Goal: Task Accomplishment & Management: Manage account settings

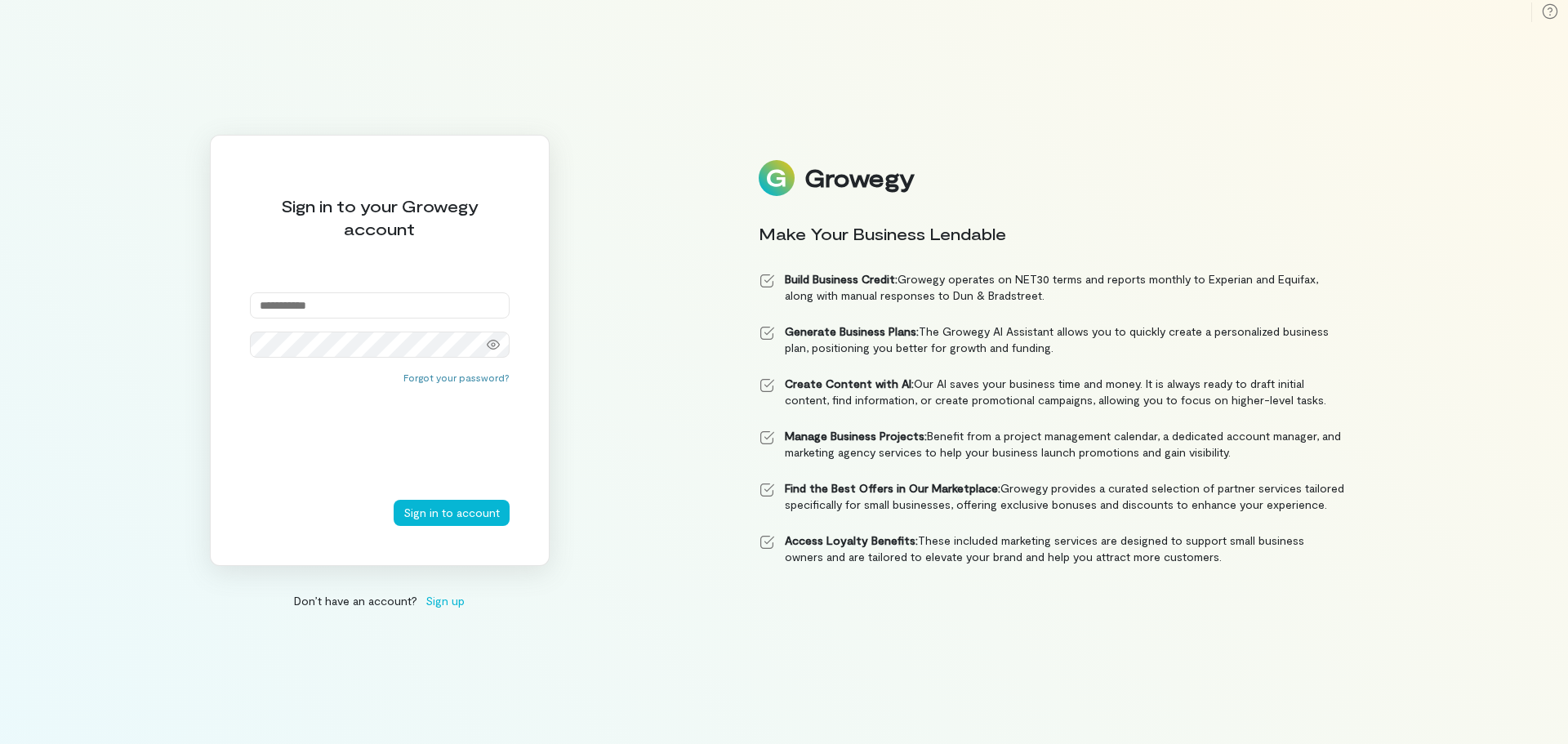
click at [358, 303] on input "email" at bounding box center [379, 306] width 259 height 26
type input "**********"
click at [455, 514] on button "Sign in to account" at bounding box center [451, 513] width 116 height 26
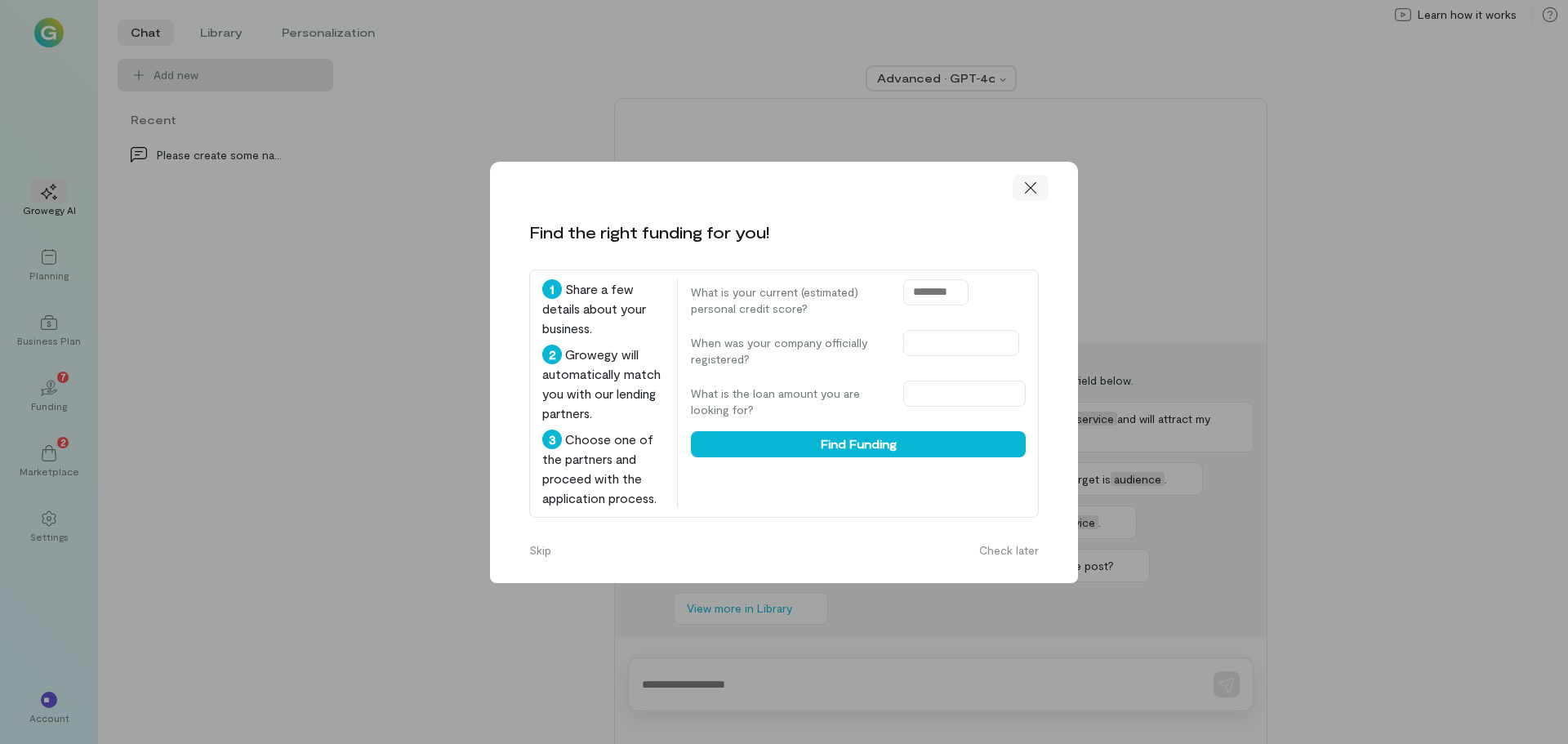
click at [1030, 190] on icon at bounding box center [1030, 187] width 16 height 16
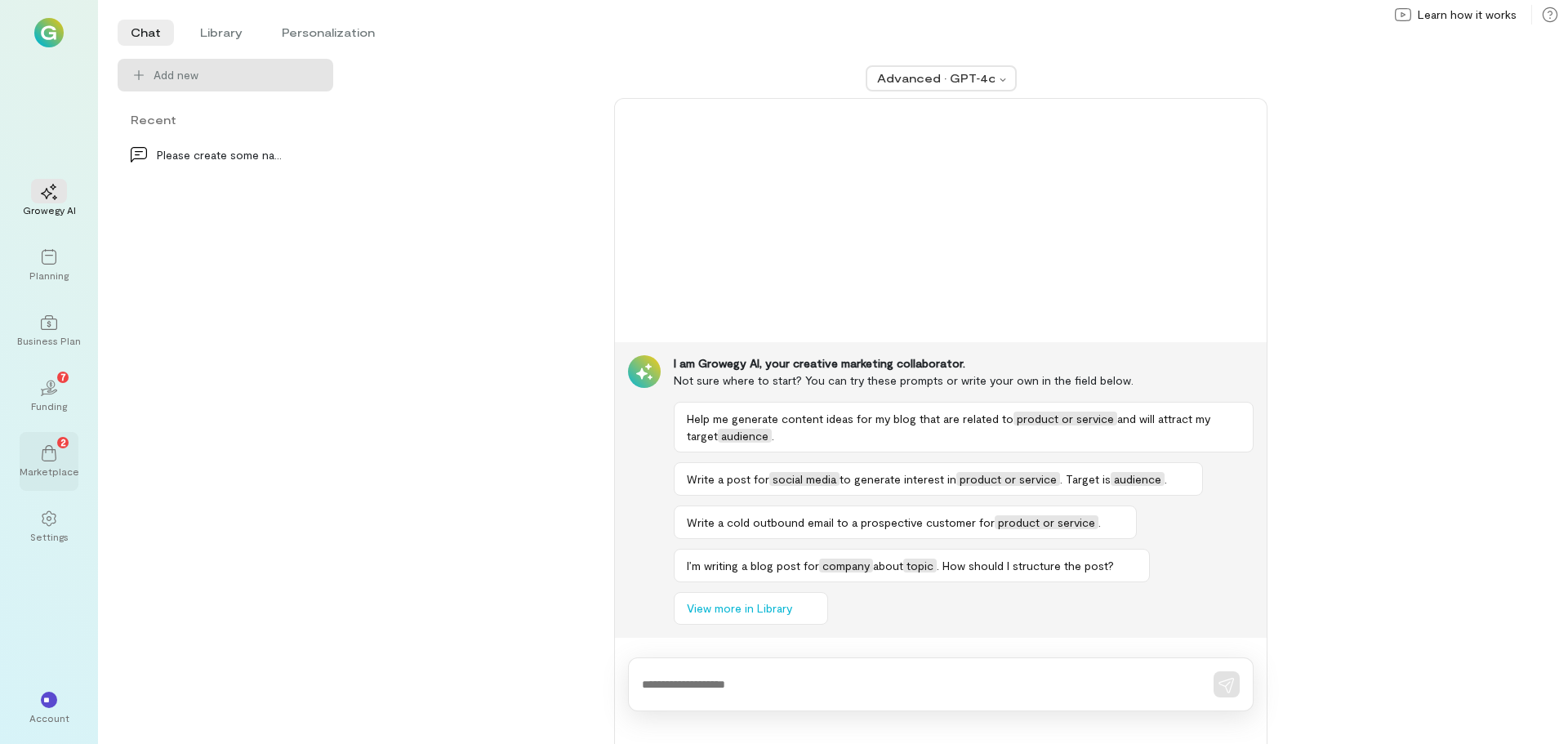
click at [56, 455] on icon at bounding box center [49, 453] width 15 height 16
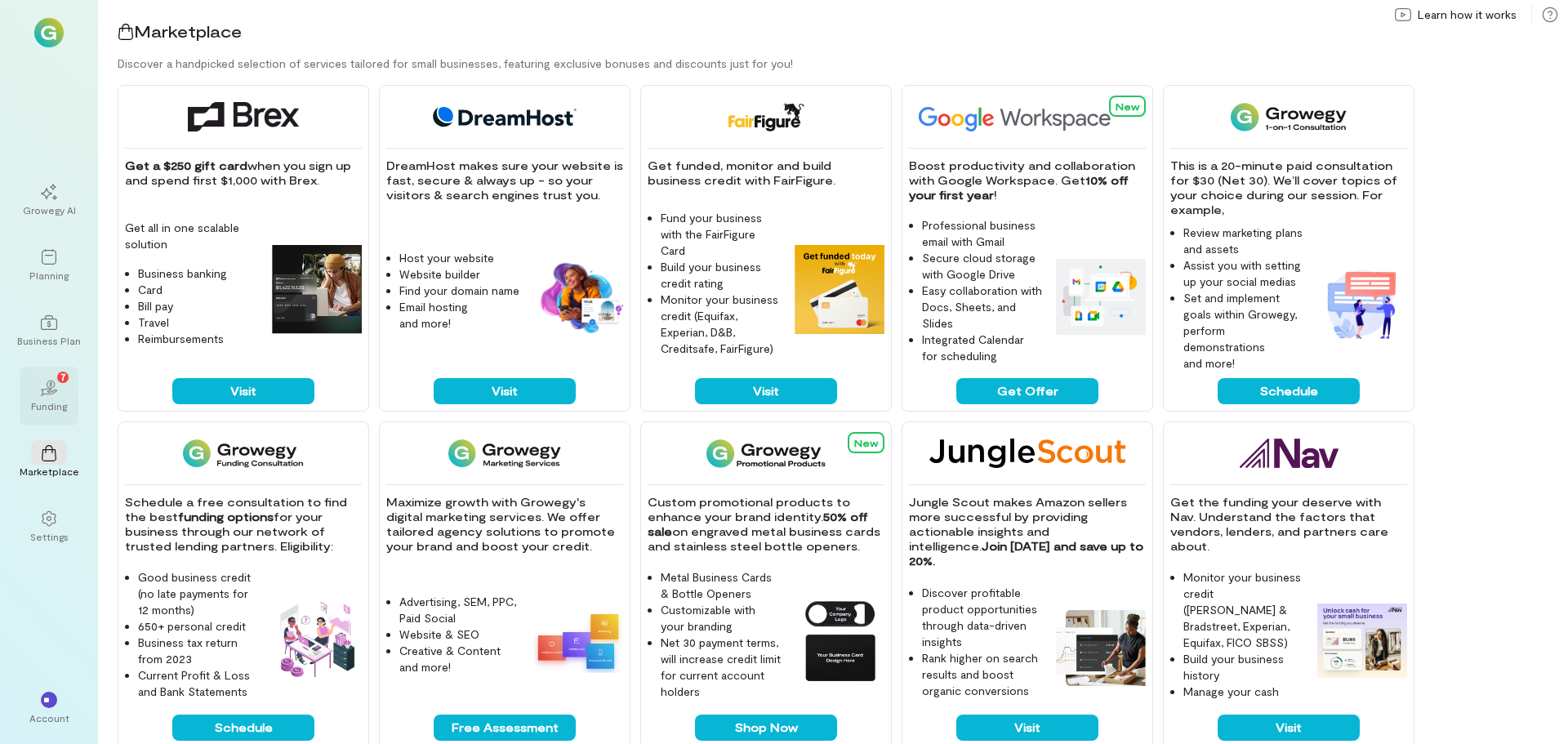
click at [58, 388] on div "02 7" at bounding box center [49, 387] width 36 height 25
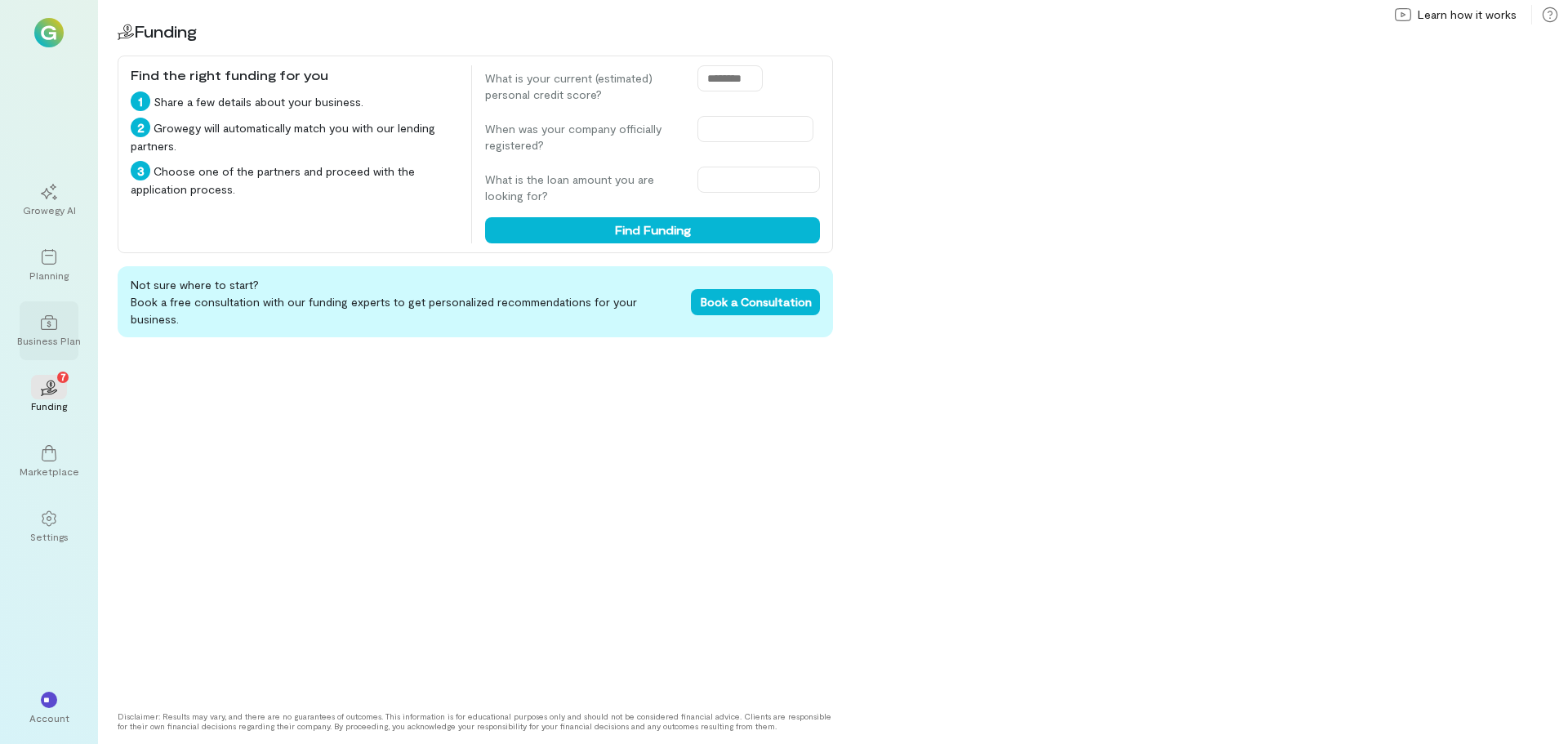
click at [44, 316] on icon at bounding box center [48, 322] width 16 height 16
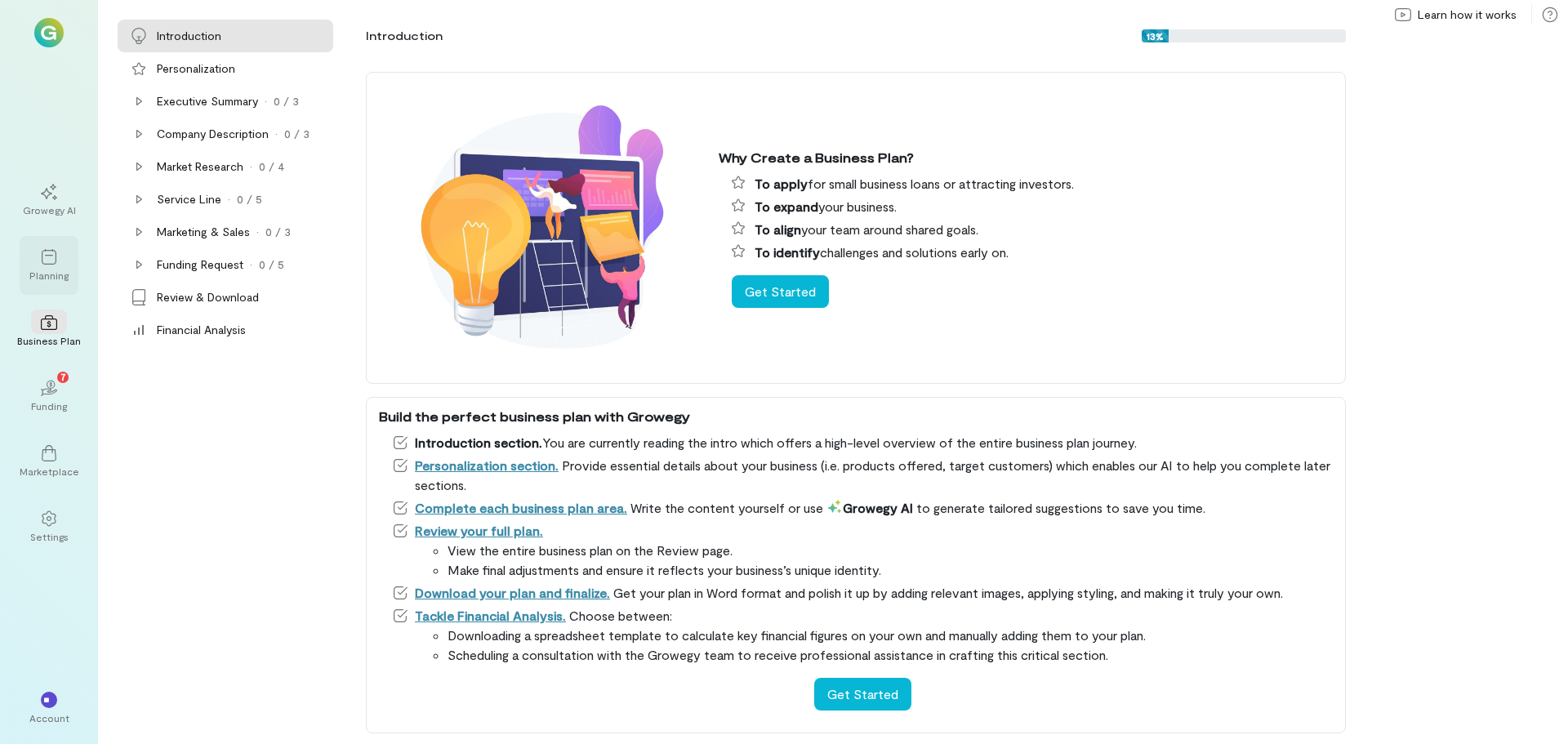
click at [53, 258] on icon at bounding box center [48, 256] width 16 height 16
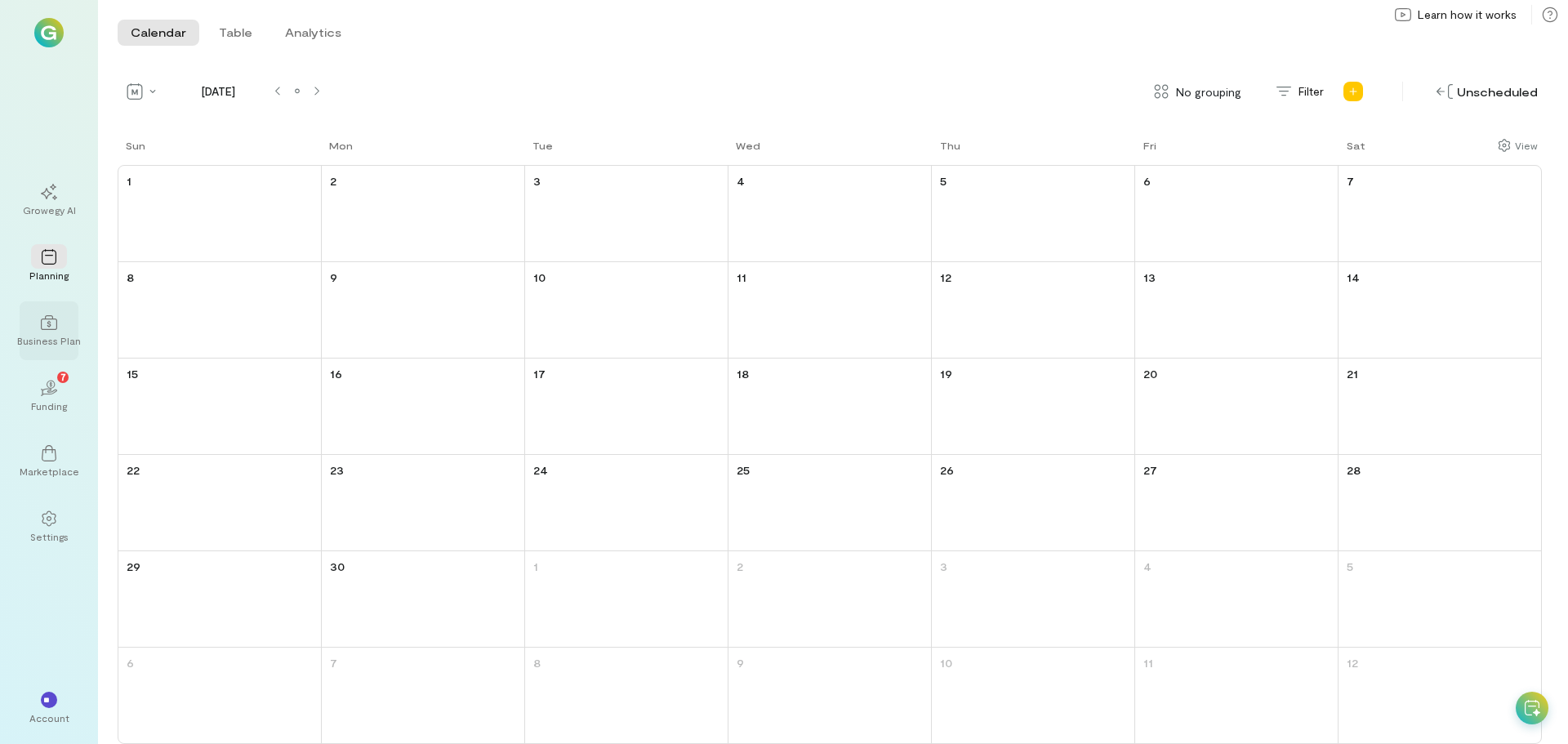
click at [42, 334] on div "Business Plan" at bounding box center [49, 340] width 64 height 13
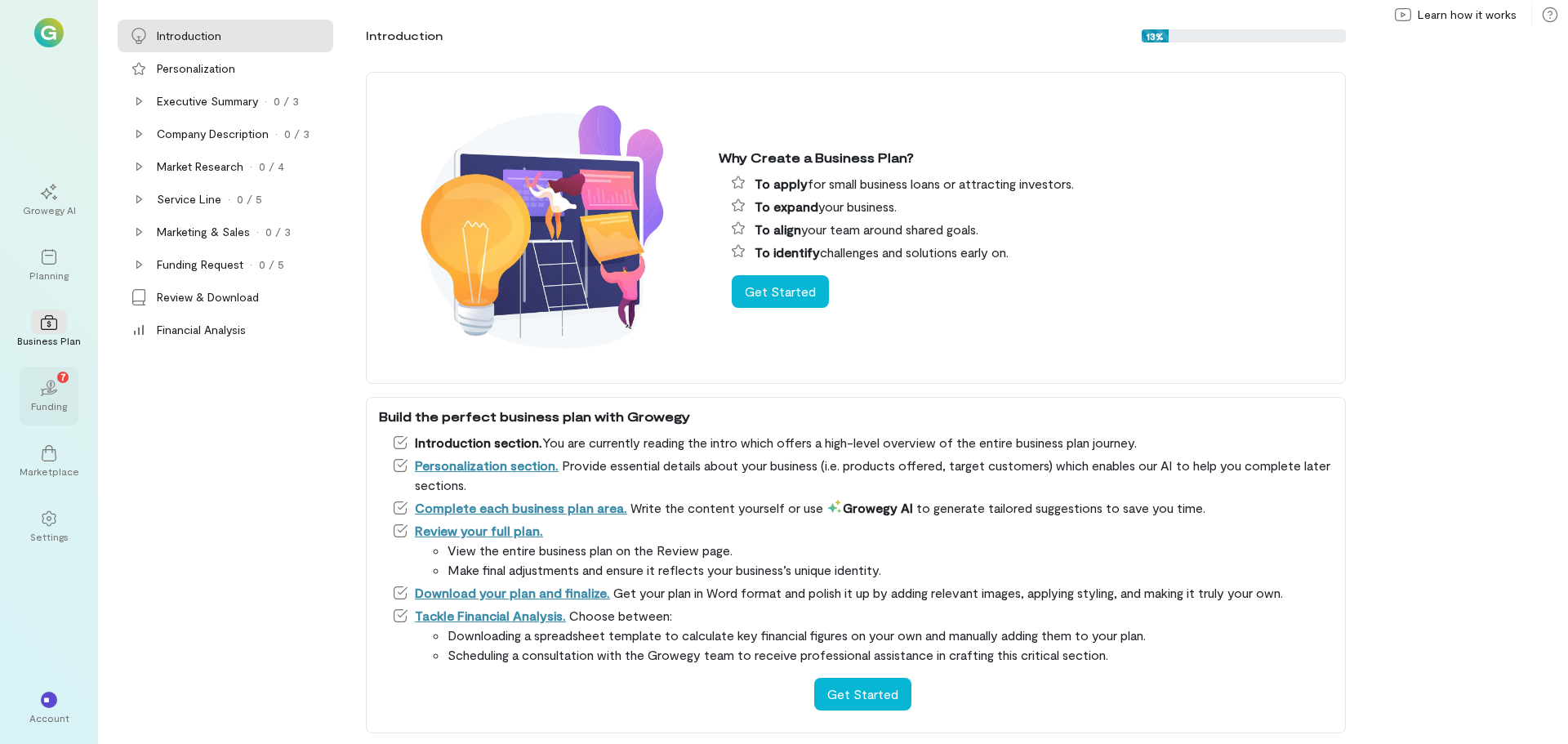
click at [36, 399] on div "Funding" at bounding box center [49, 405] width 36 height 13
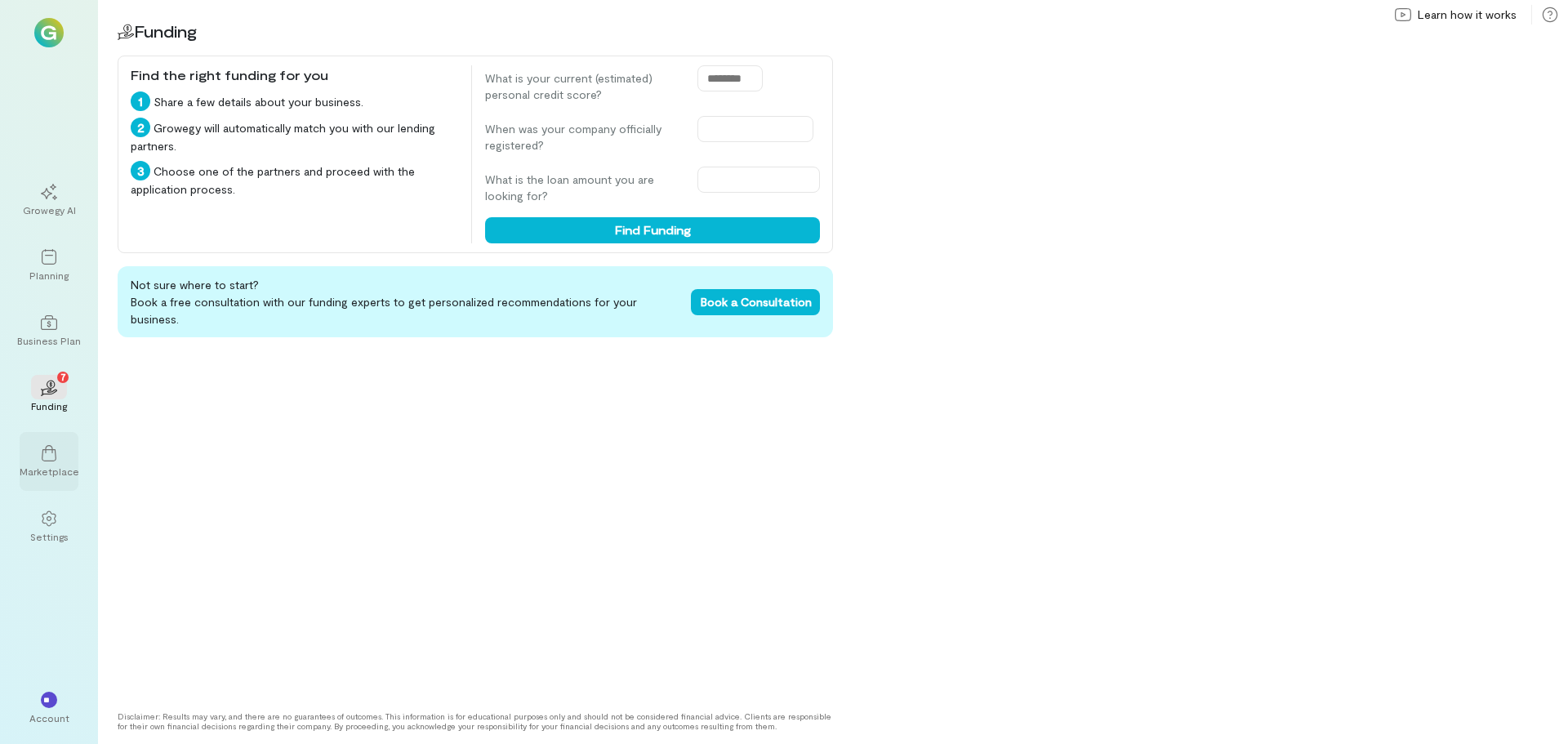
click at [45, 463] on div at bounding box center [49, 453] width 36 height 25
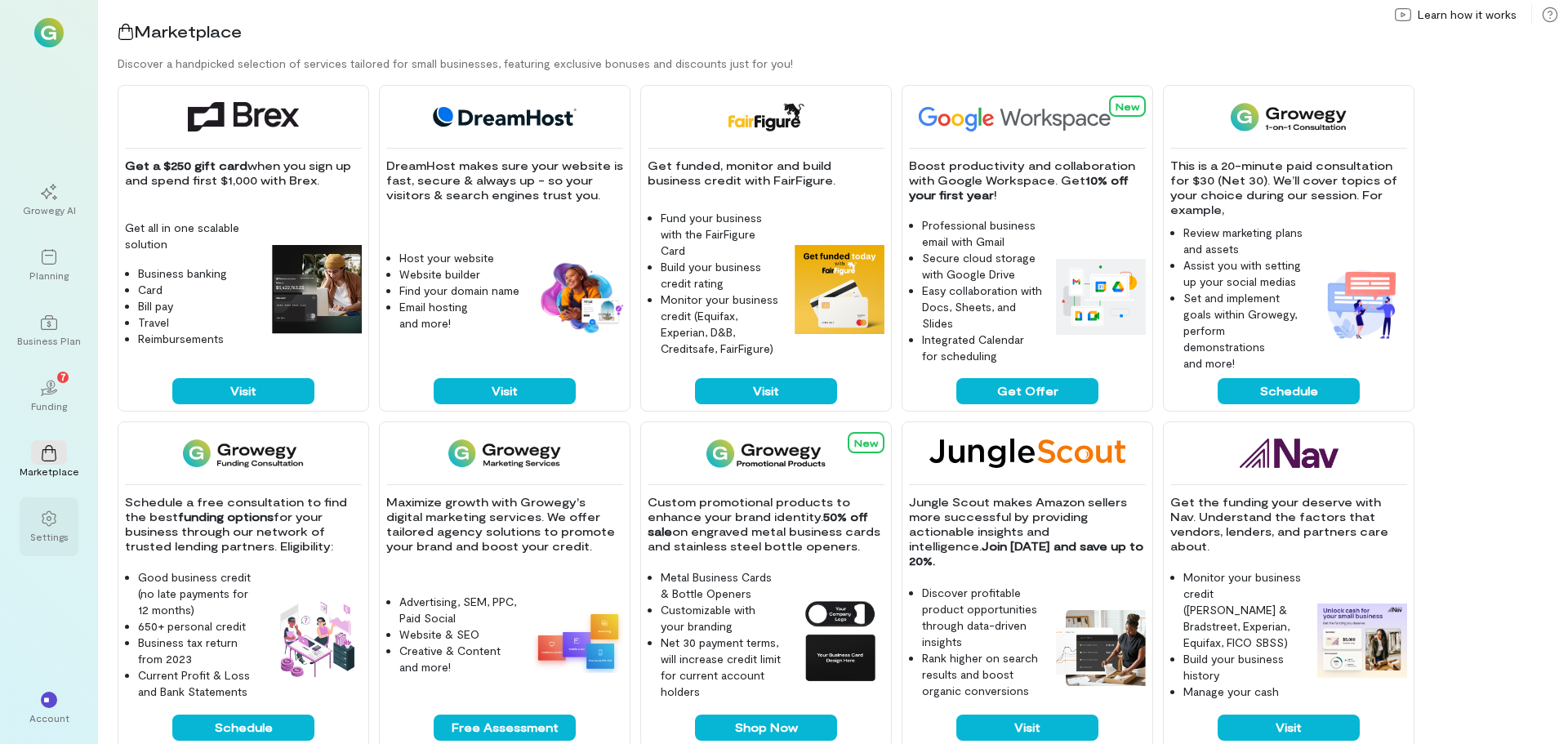
click at [45, 530] on div "Settings" at bounding box center [49, 537] width 39 height 13
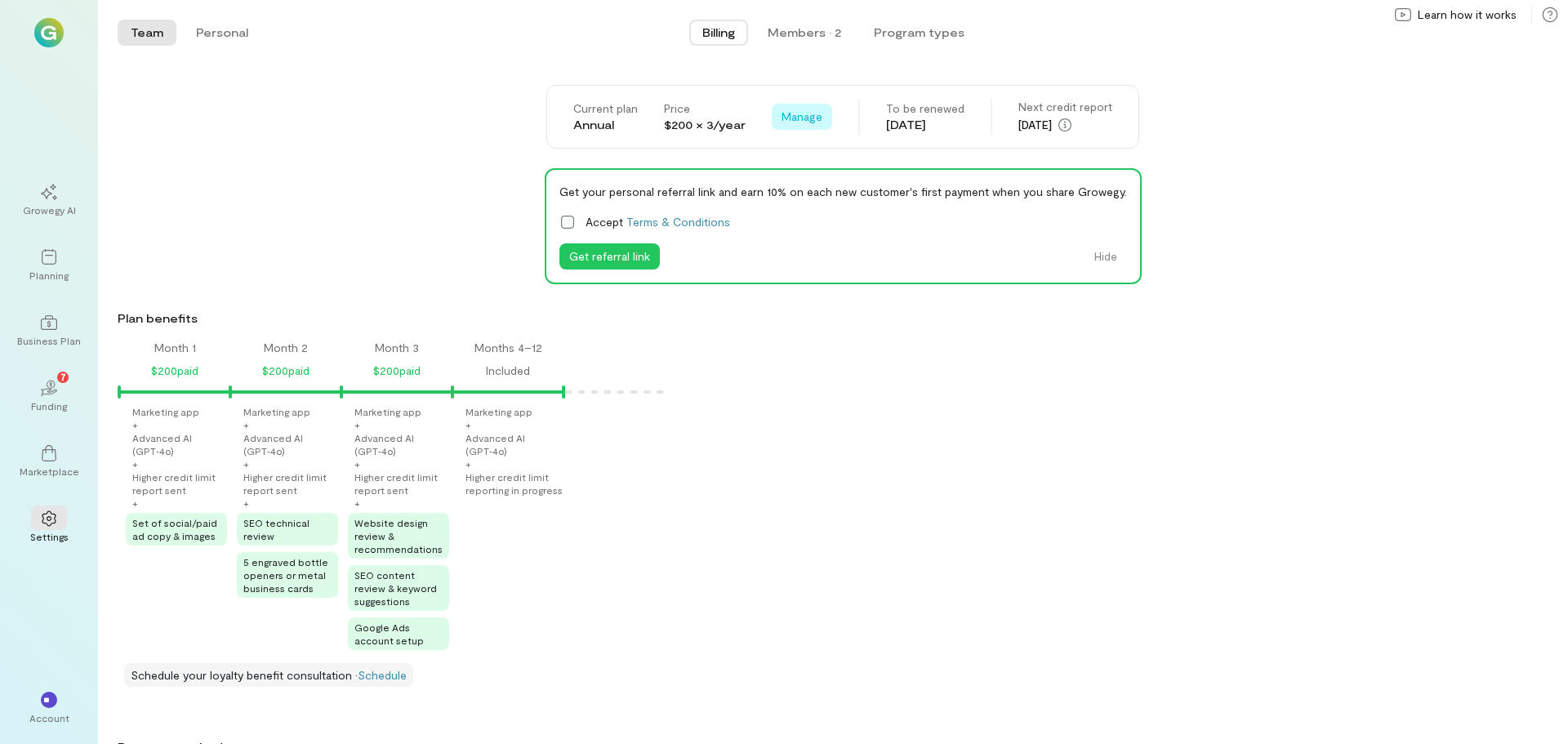
click at [801, 121] on span "Manage" at bounding box center [802, 116] width 41 height 16
click at [417, 163] on div "**********" at bounding box center [843, 719] width 1451 height 1268
click at [42, 707] on div "**" at bounding box center [48, 699] width 16 height 16
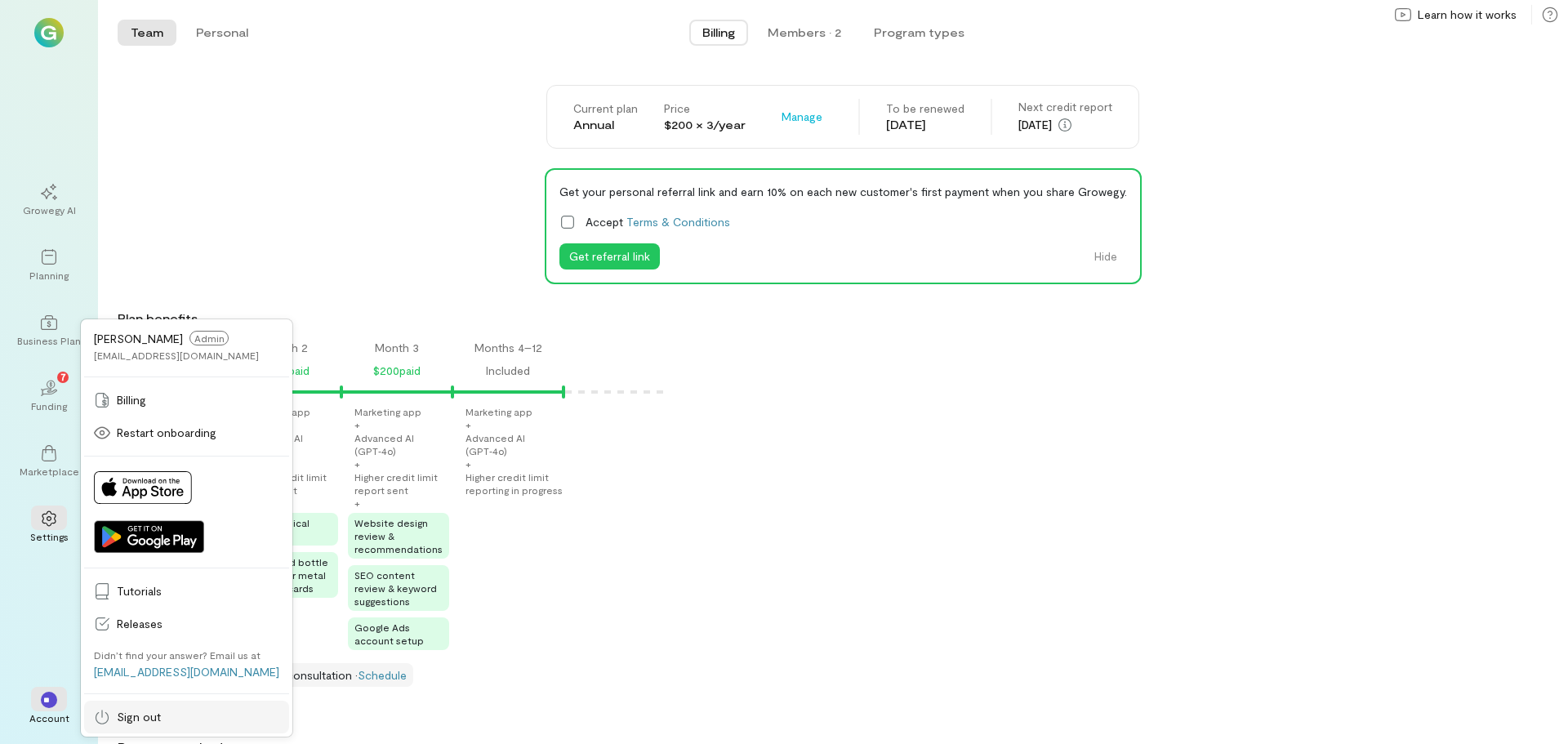
click at [151, 716] on span "Sign out" at bounding box center [198, 717] width 162 height 16
